Goal: Transaction & Acquisition: Purchase product/service

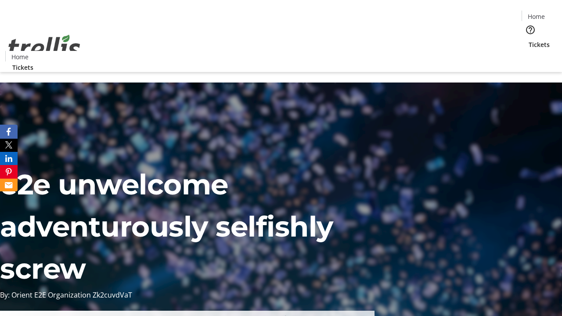
click at [529, 40] on span "Tickets" at bounding box center [539, 44] width 21 height 9
